Goal: Information Seeking & Learning: Learn about a topic

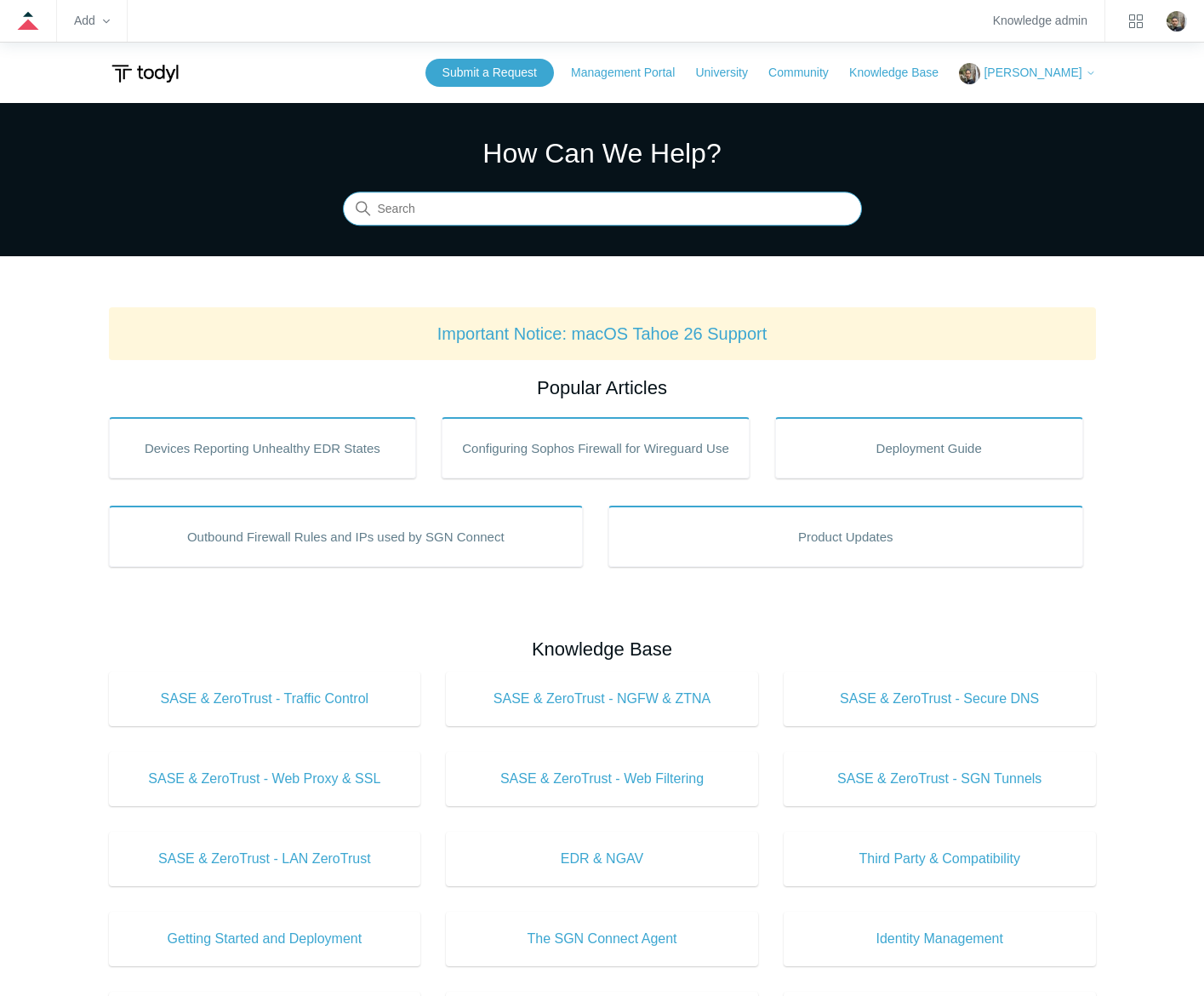
click at [528, 214] on input "Search" at bounding box center [602, 209] width 519 height 34
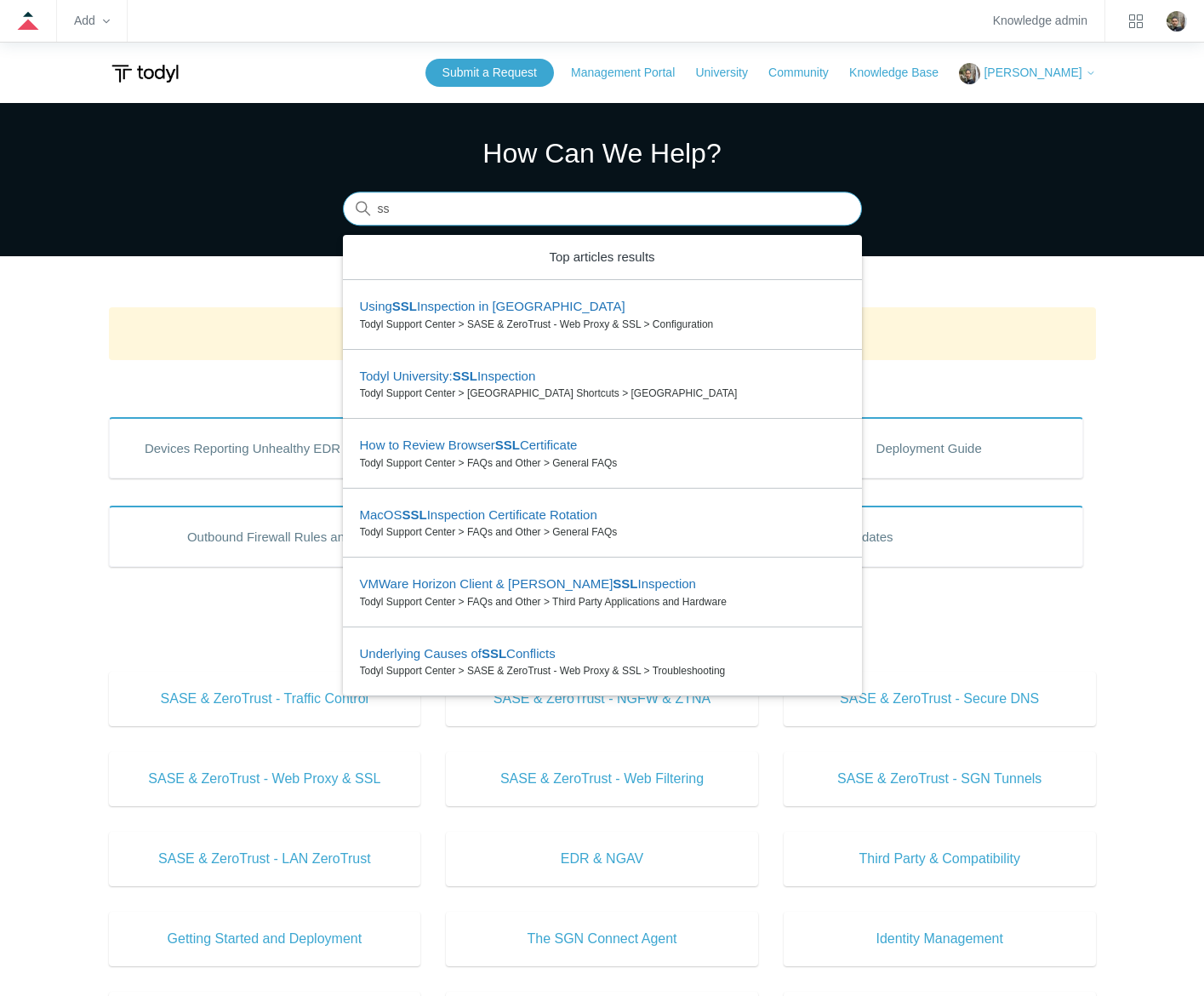
type input "s"
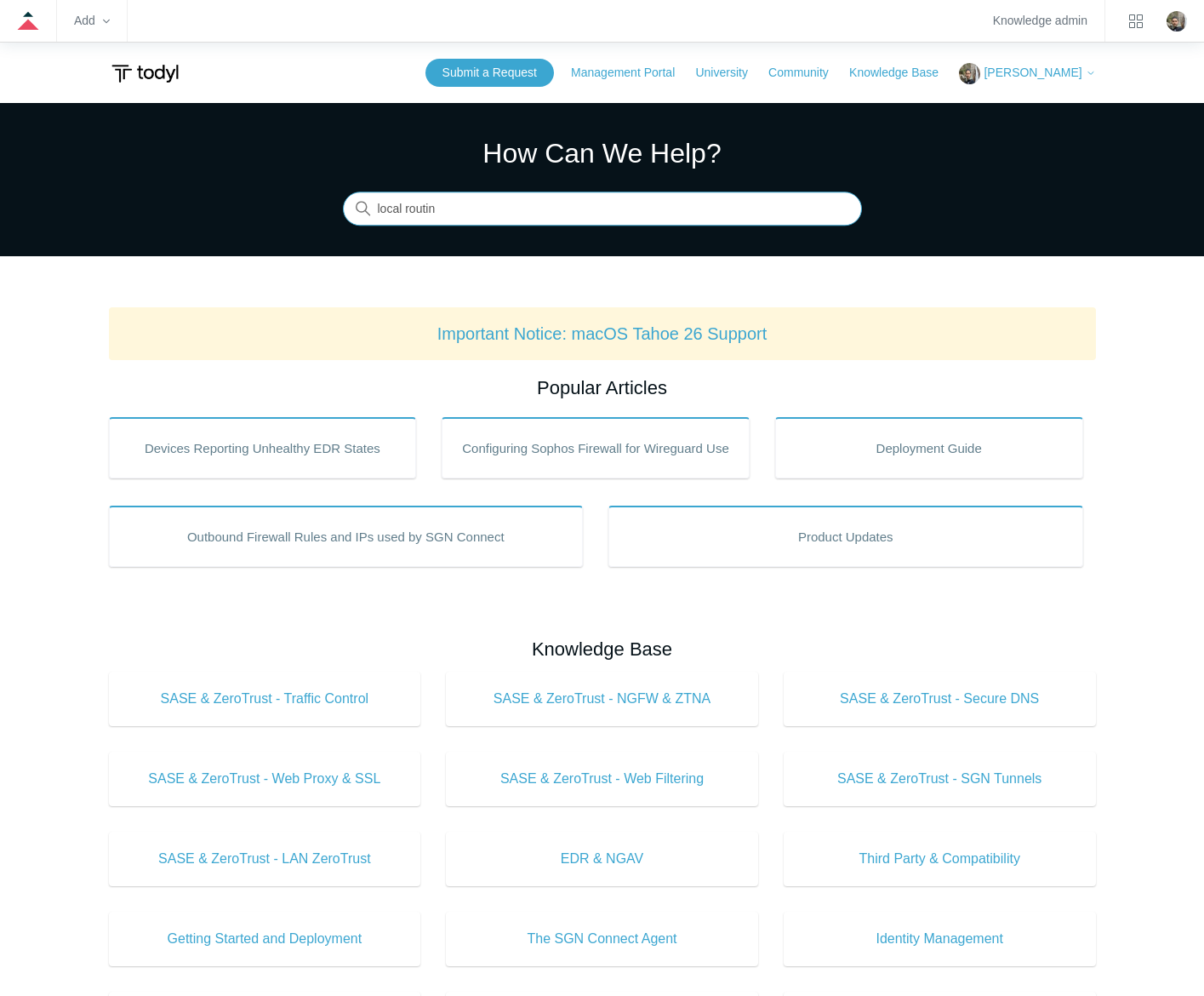
type input "local routing"
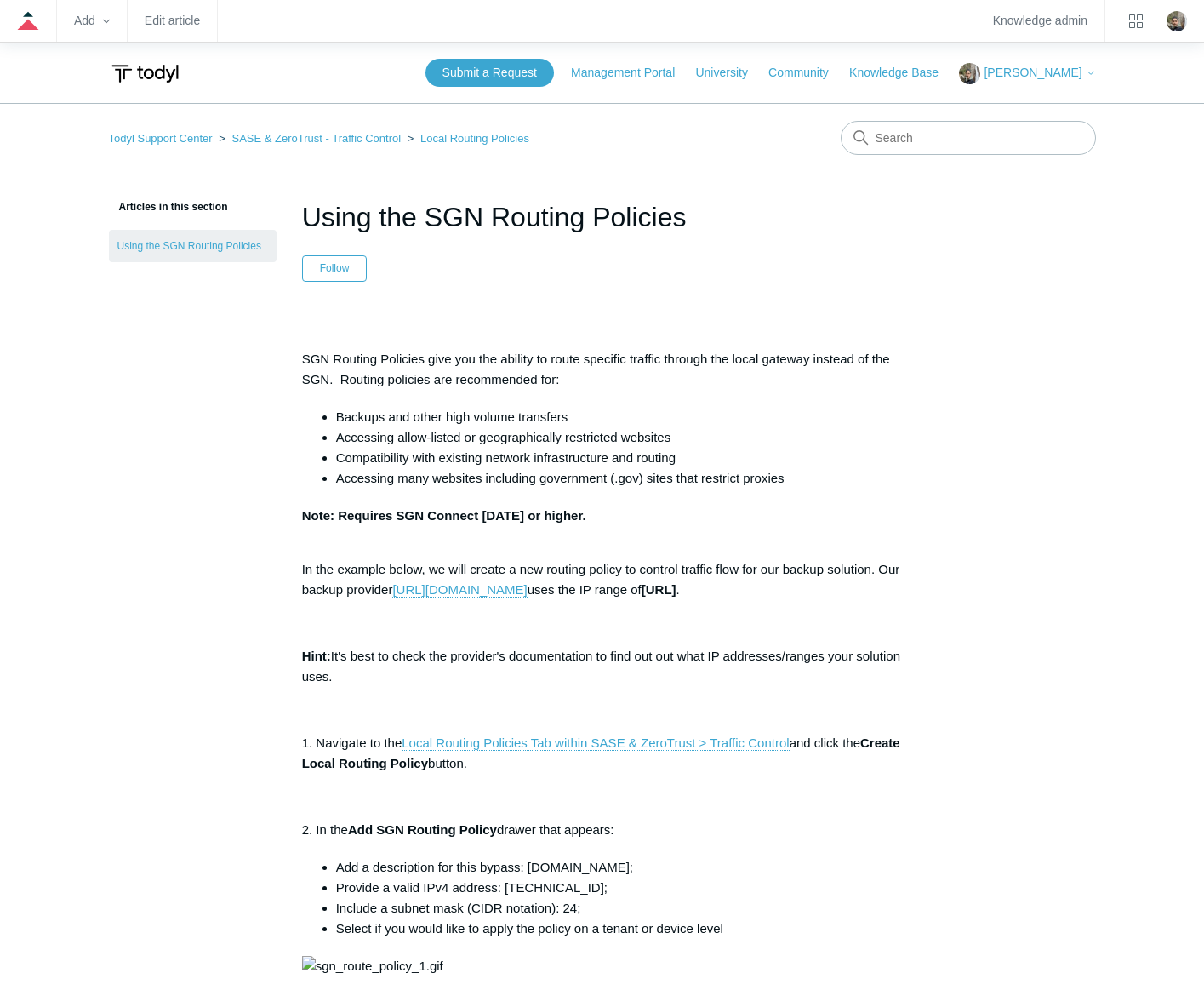
drag, startPoint x: 693, startPoint y: 215, endPoint x: 309, endPoint y: 212, distance: 384.0
click at [309, 212] on h1 "Using the SGN Routing Policies" at bounding box center [602, 217] width 601 height 41
copy h1 "Using the SGN Routing Policies"
